Goal: Task Accomplishment & Management: Complete application form

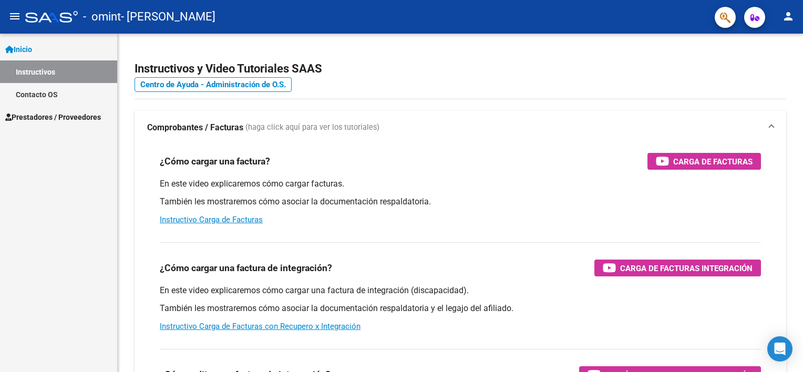
click at [785, 18] on mat-icon "person" at bounding box center [788, 16] width 13 height 13
click at [785, 17] on div at bounding box center [401, 186] width 803 height 372
click at [787, 18] on mat-icon "person" at bounding box center [788, 16] width 13 height 13
click at [782, 42] on button "person Mi Perfil" at bounding box center [767, 44] width 64 height 25
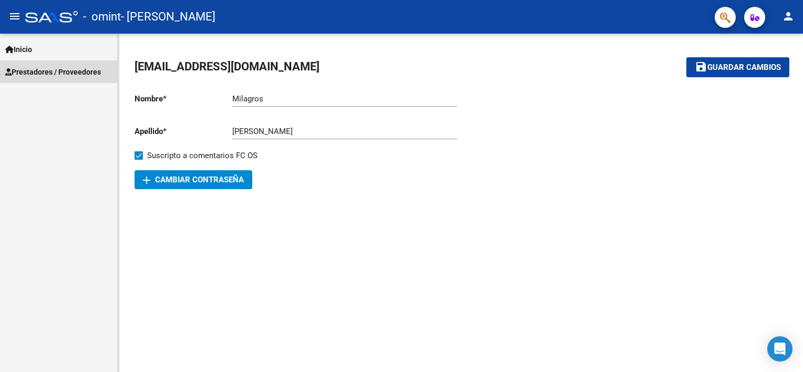
click at [71, 70] on span "Prestadores / Proveedores" at bounding box center [53, 72] width 96 height 12
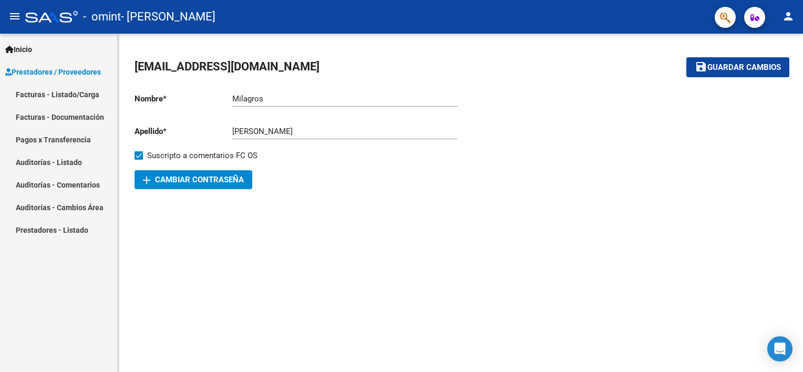
click at [64, 100] on link "Facturas - Listado/Carga" at bounding box center [58, 94] width 117 height 23
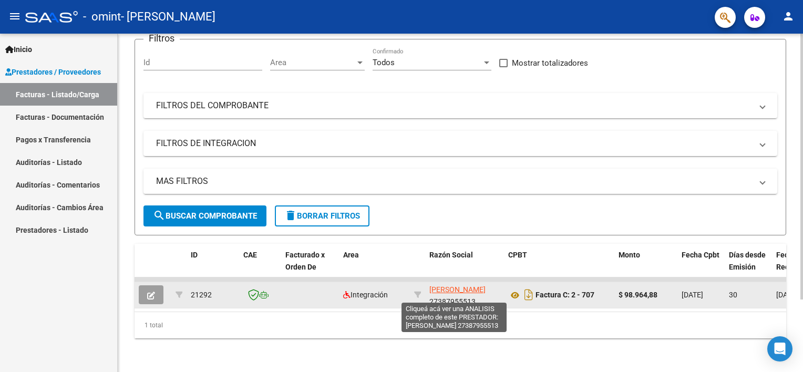
click at [452, 290] on span "[PERSON_NAME]" at bounding box center [457, 289] width 56 height 8
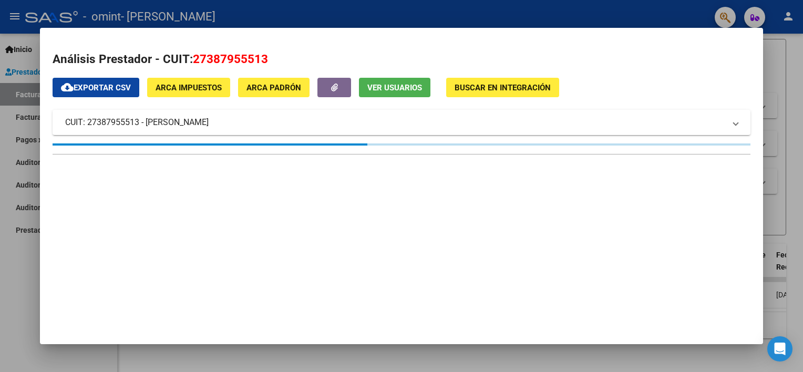
click at [32, 291] on div at bounding box center [401, 186] width 803 height 372
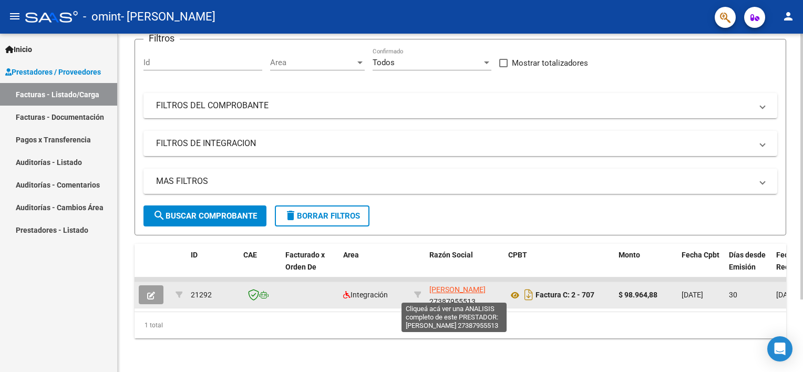
click at [456, 290] on span "[PERSON_NAME]" at bounding box center [457, 289] width 56 height 8
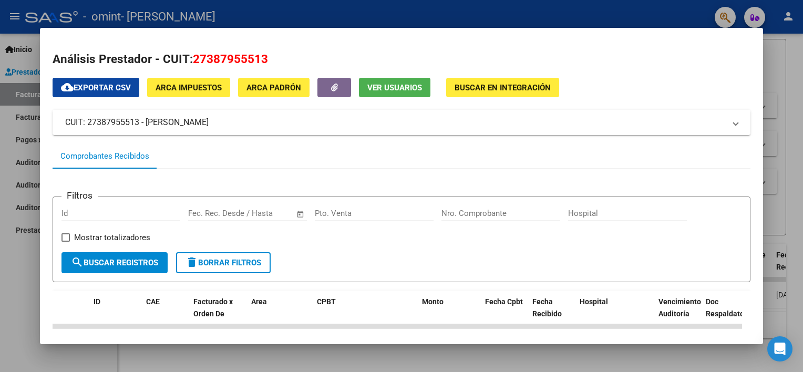
click at [30, 282] on div at bounding box center [401, 186] width 803 height 372
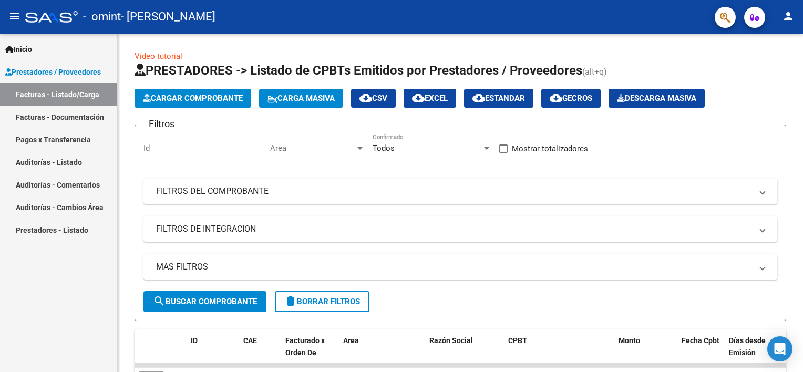
click at [71, 97] on link "Facturas - Listado/Carga" at bounding box center [58, 94] width 117 height 23
click at [27, 50] on span "Inicio" at bounding box center [18, 50] width 27 height 12
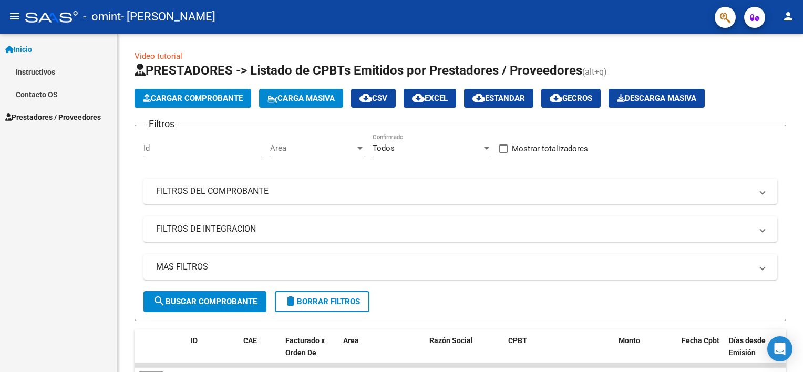
click at [42, 74] on link "Instructivos" at bounding box center [58, 71] width 117 height 23
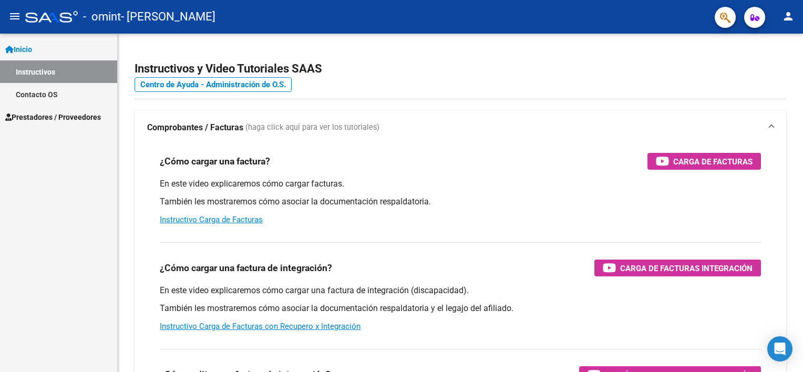
click at [43, 116] on span "Prestadores / Proveedores" at bounding box center [53, 117] width 96 height 12
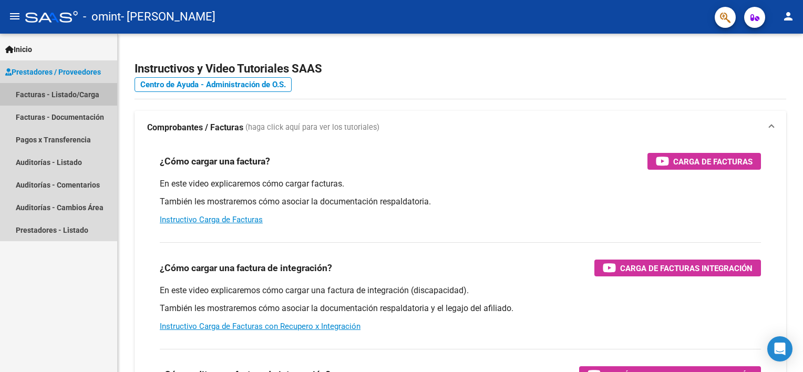
click at [43, 98] on link "Facturas - Listado/Carga" at bounding box center [58, 94] width 117 height 23
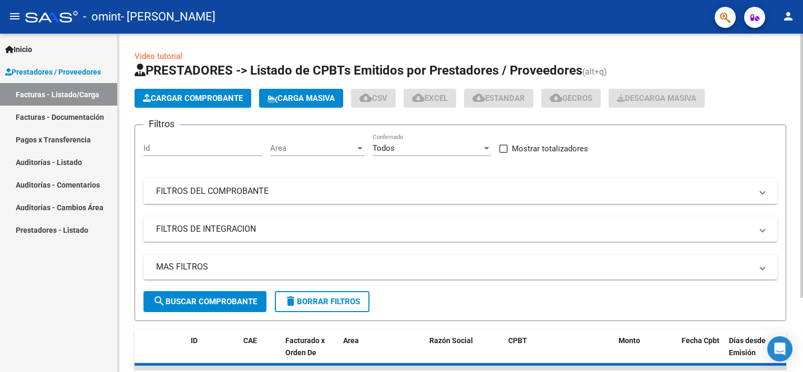
click at [154, 97] on span "Cargar Comprobante" at bounding box center [193, 98] width 100 height 9
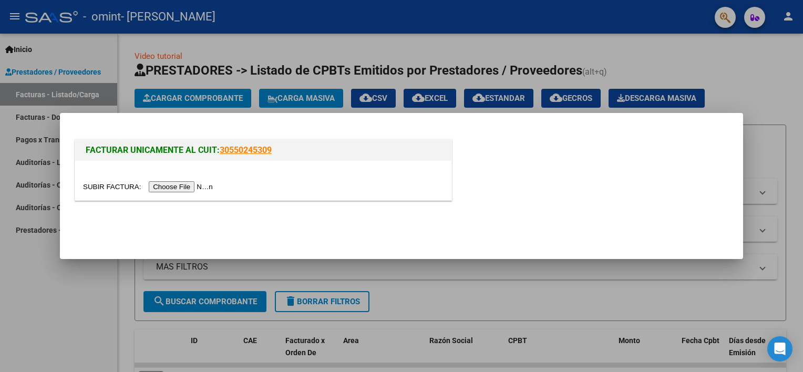
click at [162, 189] on input "file" at bounding box center [149, 186] width 133 height 11
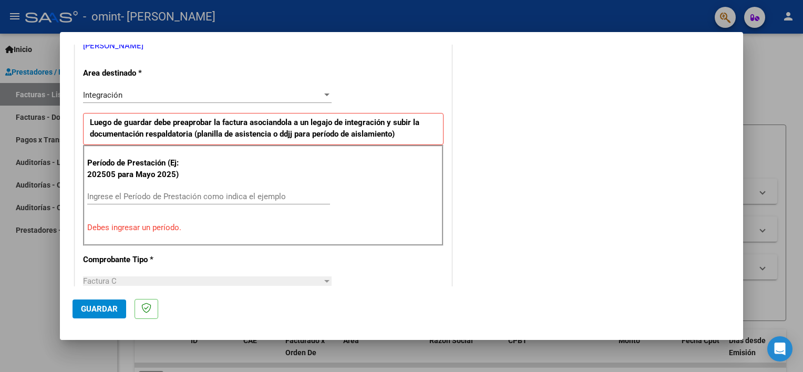
scroll to position [263, 0]
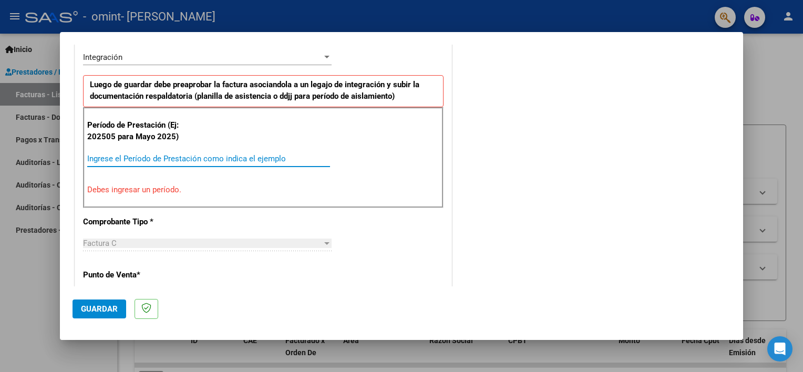
click at [145, 161] on input "Ingrese el Período de Prestación como indica el ejemplo" at bounding box center [208, 158] width 243 height 9
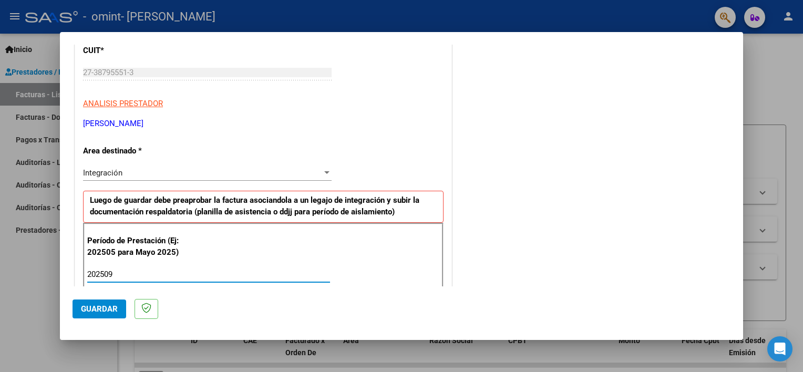
scroll to position [158, 0]
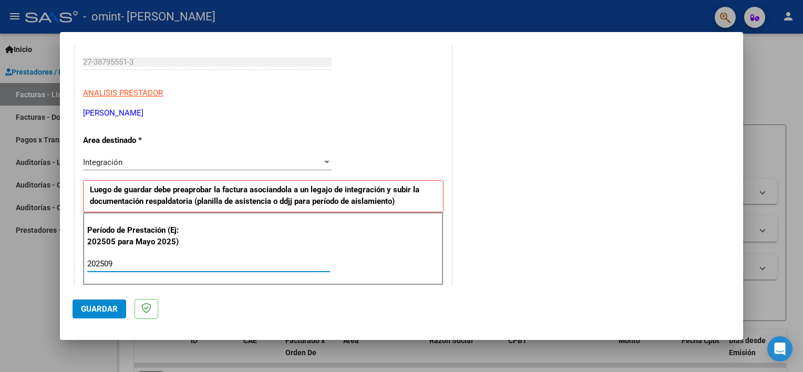
type input "202509"
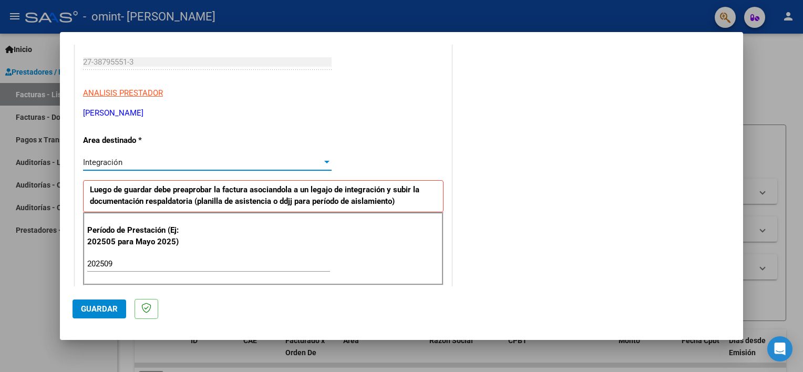
click at [174, 164] on div "Integración" at bounding box center [202, 162] width 239 height 9
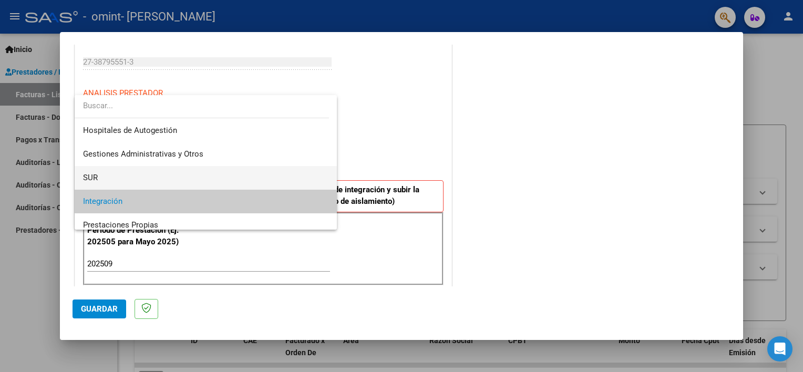
scroll to position [0, 0]
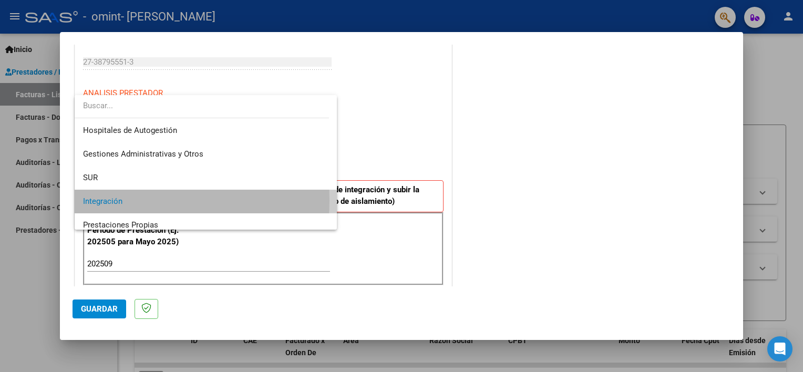
click at [127, 200] on span "Integración" at bounding box center [206, 202] width 246 height 24
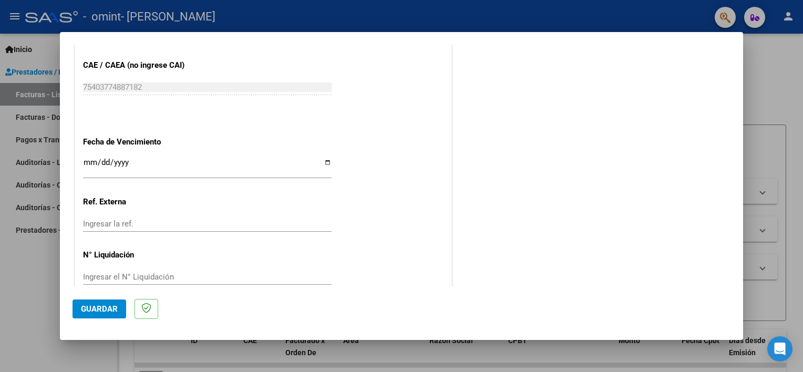
scroll to position [681, 0]
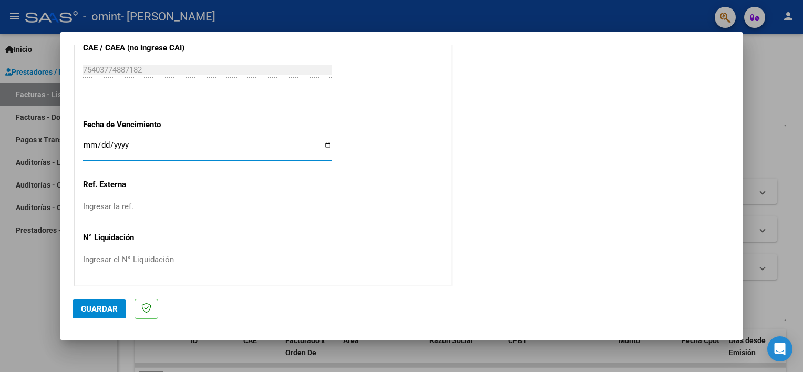
click at [324, 144] on input "Ingresar la fecha" at bounding box center [207, 149] width 249 height 17
type input "[DATE]"
click at [105, 308] on span "Guardar" at bounding box center [99, 308] width 37 height 9
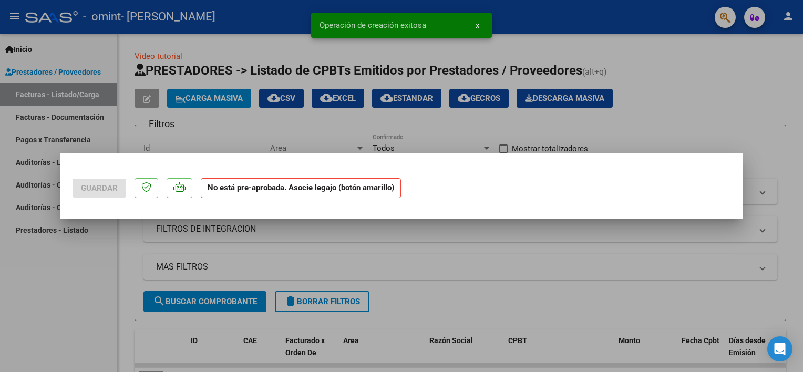
scroll to position [0, 0]
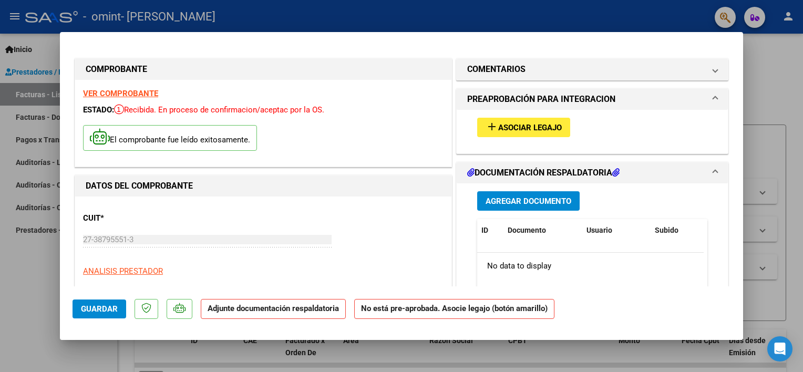
click at [551, 203] on span "Agregar Documento" at bounding box center [529, 201] width 86 height 9
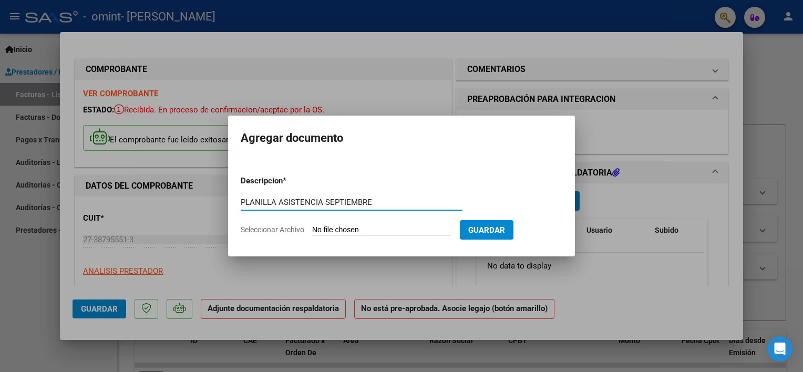
type input "PLANILLA ASISTENCIA SEPTIEMBRE"
click at [451, 230] on input "Seleccionar Archivo" at bounding box center [381, 230] width 139 height 10
type input "C:\fakepath\PLANILLA ASISTENCIA [DATE] [PERSON_NAME].pdf"
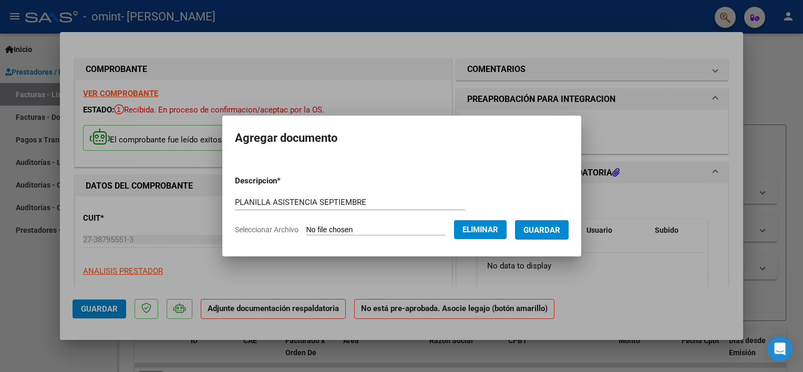
click at [560, 229] on span "Guardar" at bounding box center [541, 229] width 37 height 9
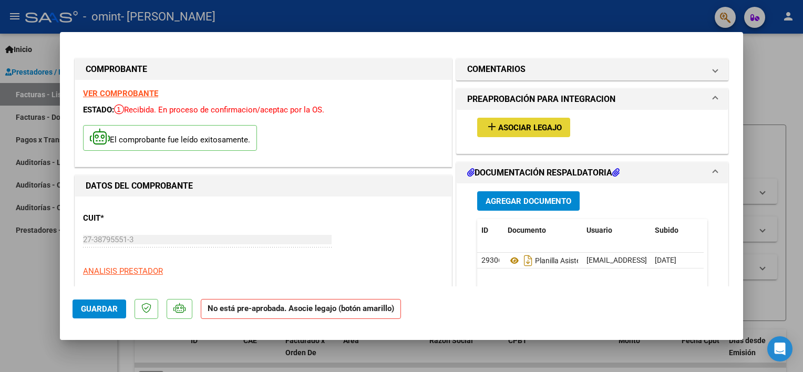
click at [538, 126] on span "Asociar Legajo" at bounding box center [530, 127] width 64 height 9
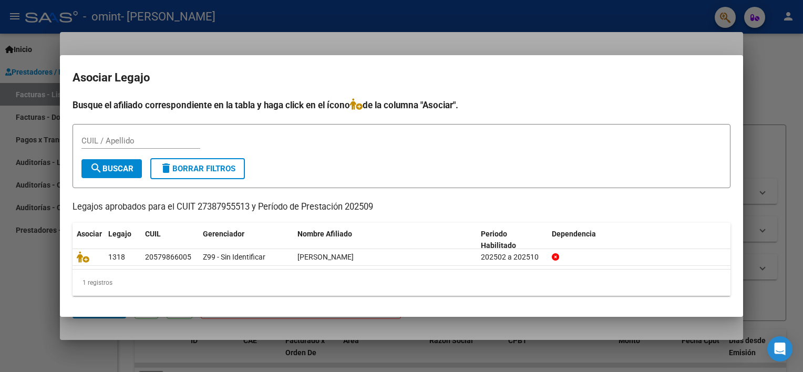
click at [739, 68] on mat-dialog-container "Asociar Legajo Busque el afiliado correspondiente en la tabla y haga click en e…" at bounding box center [401, 186] width 683 height 262
drag, startPoint x: 788, startPoint y: 75, endPoint x: 784, endPoint y: 80, distance: 6.1
click at [788, 75] on div at bounding box center [401, 186] width 803 height 372
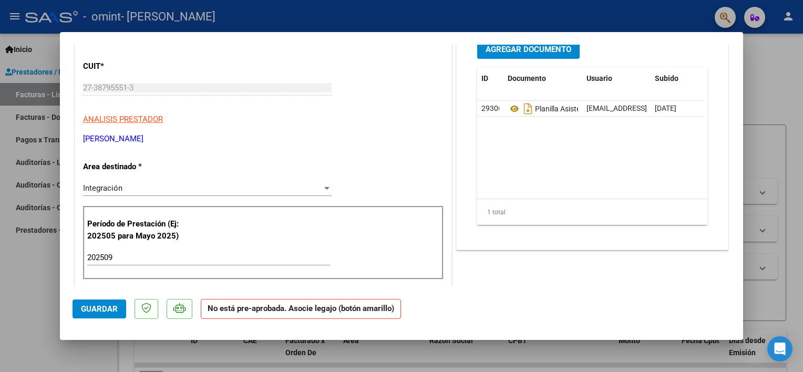
scroll to position [158, 0]
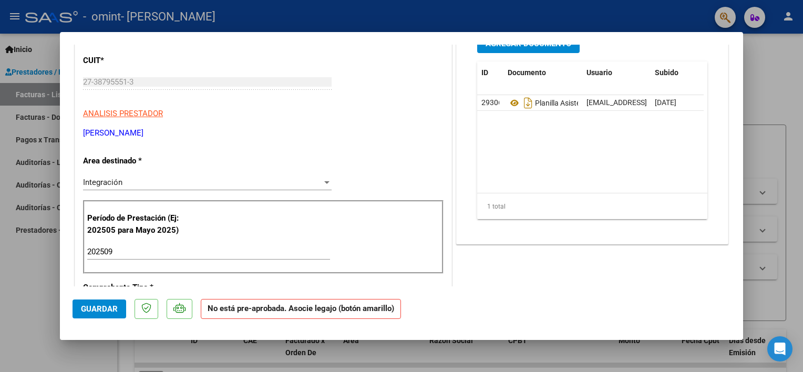
click at [109, 311] on span "Guardar" at bounding box center [99, 308] width 37 height 9
click at [781, 71] on div at bounding box center [401, 186] width 803 height 372
type input "$ 0,00"
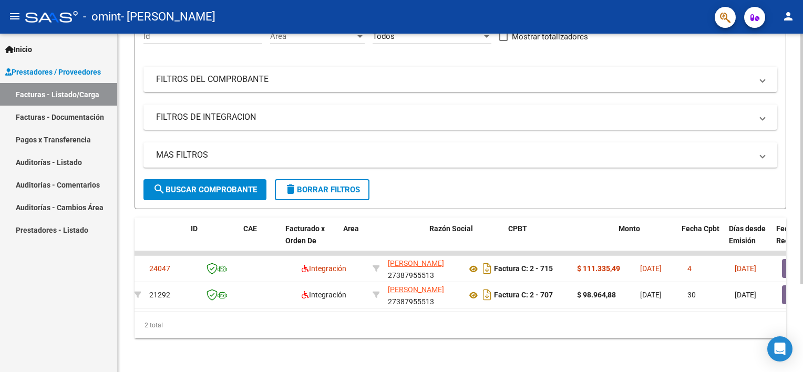
scroll to position [0, 0]
